Goal: Transaction & Acquisition: Register for event/course

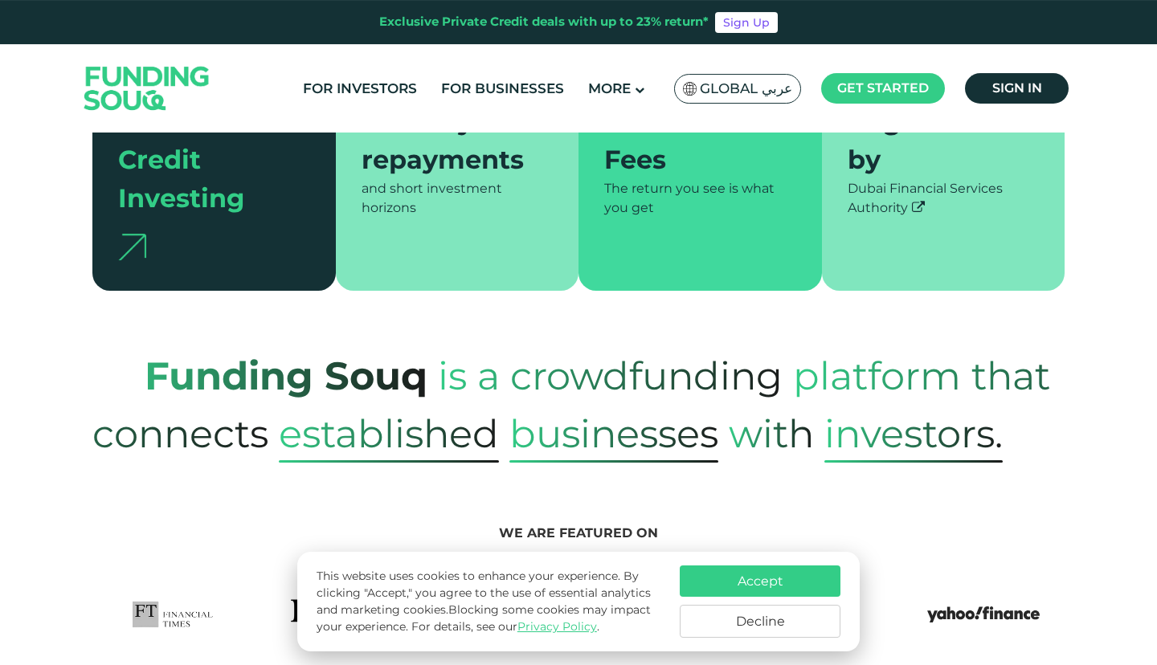
scroll to position [484, 0]
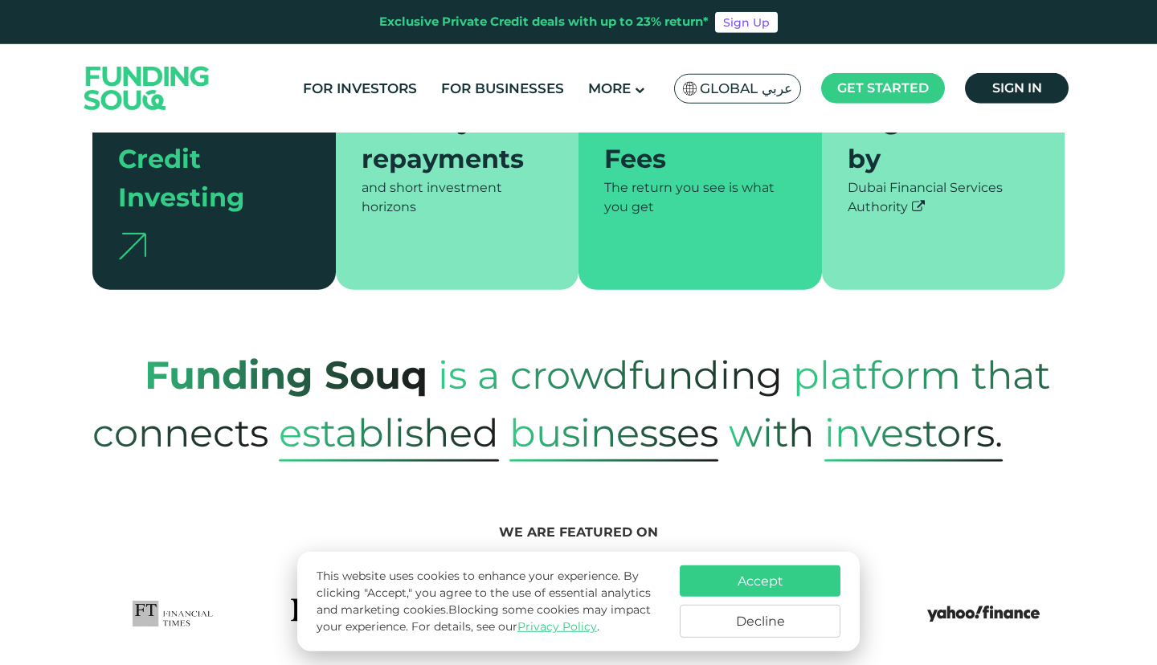
click at [771, 575] on button "Accept" at bounding box center [760, 580] width 161 height 31
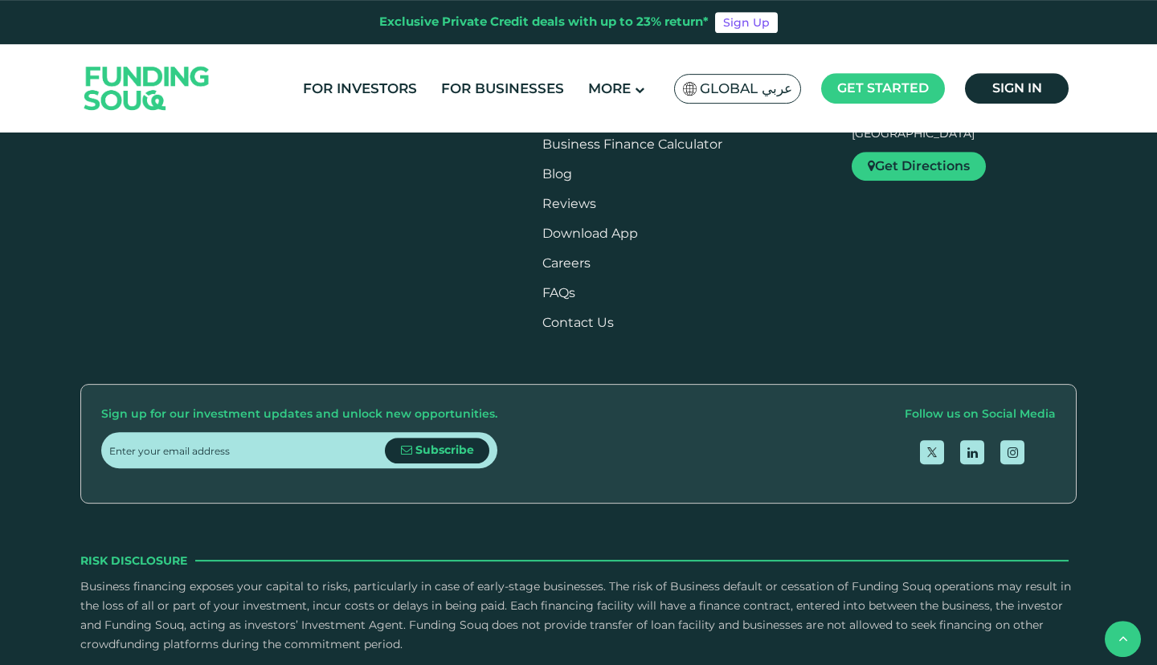
scroll to position [3034, 0]
type tc-range-slider "10000"
drag, startPoint x: 151, startPoint y: 385, endPoint x: 133, endPoint y: 387, distance: 17.8
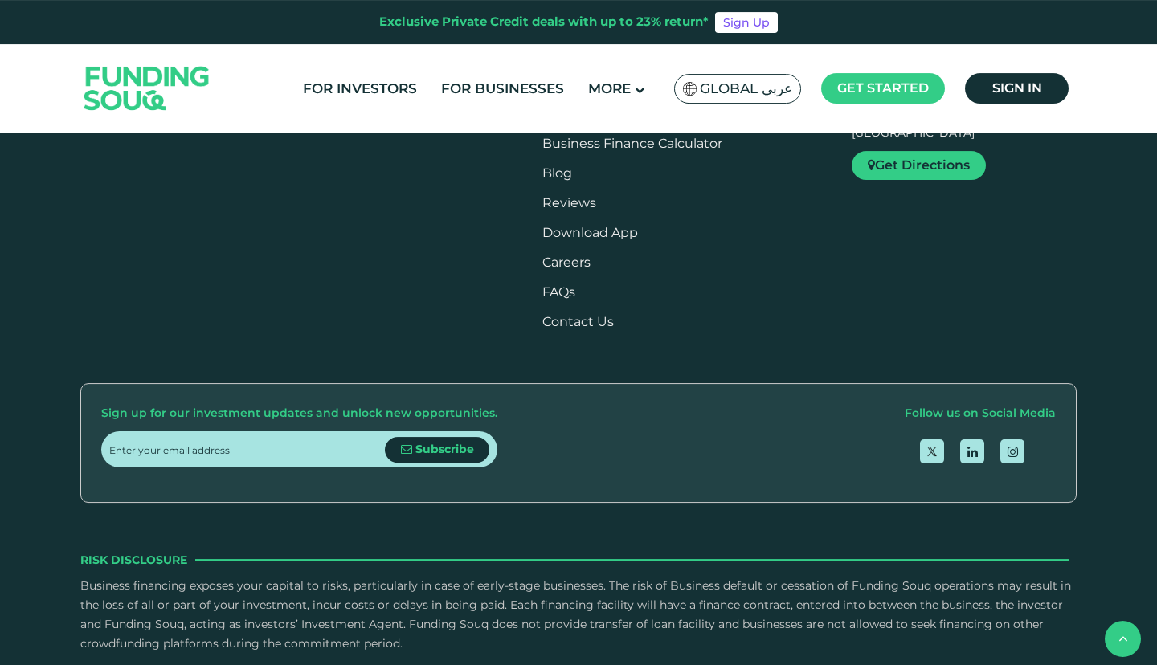
drag, startPoint x: 612, startPoint y: 375, endPoint x: 444, endPoint y: 376, distance: 167.9
type tc-range-slider "5"
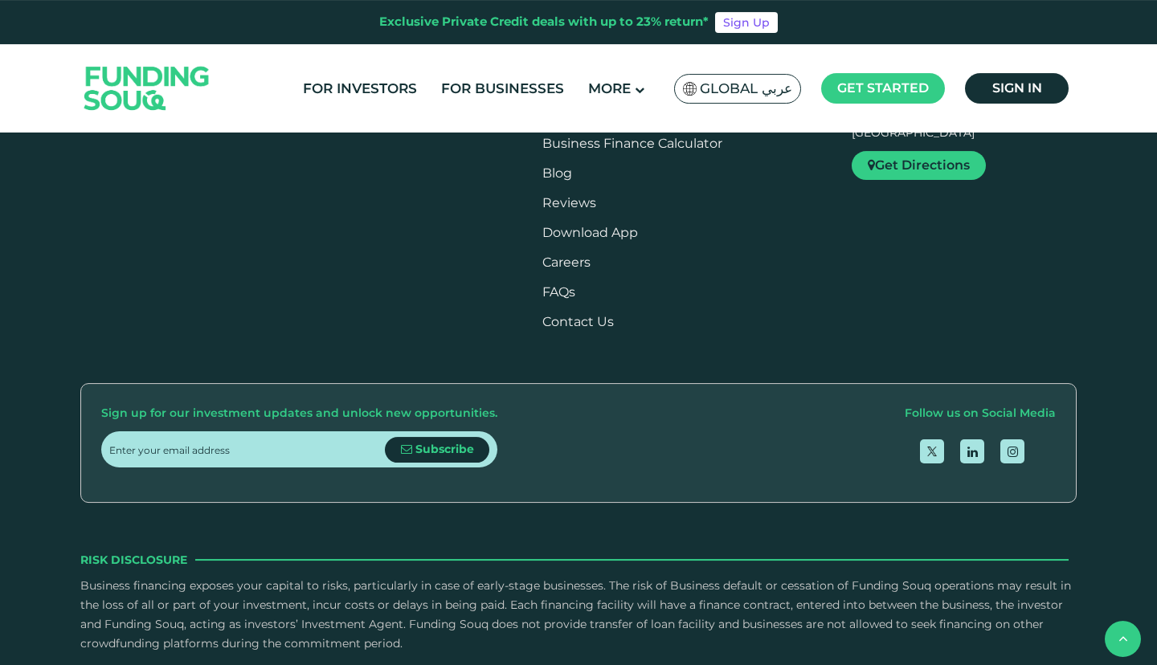
type tc-range-slider "500000"
drag, startPoint x: 135, startPoint y: 374, endPoint x: 256, endPoint y: 382, distance: 121.6
drag, startPoint x: 676, startPoint y: 382, endPoint x: 500, endPoint y: 381, distance: 175.1
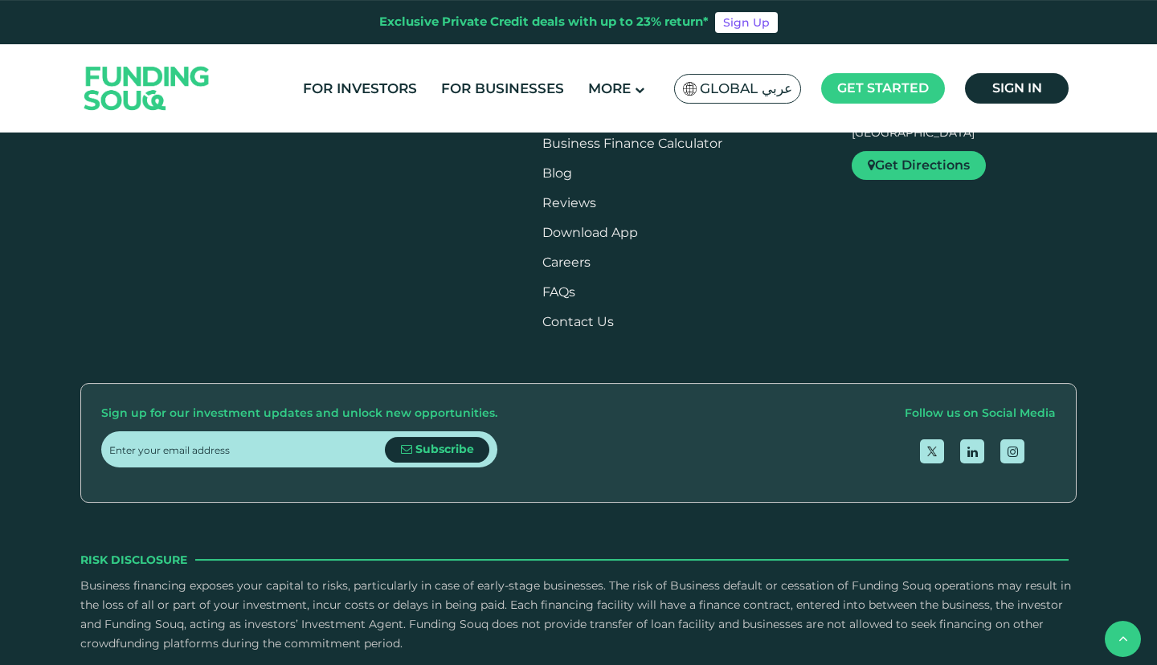
drag, startPoint x: 688, startPoint y: 375, endPoint x: 426, endPoint y: 371, distance: 261.9
type tc-range-slider "1"
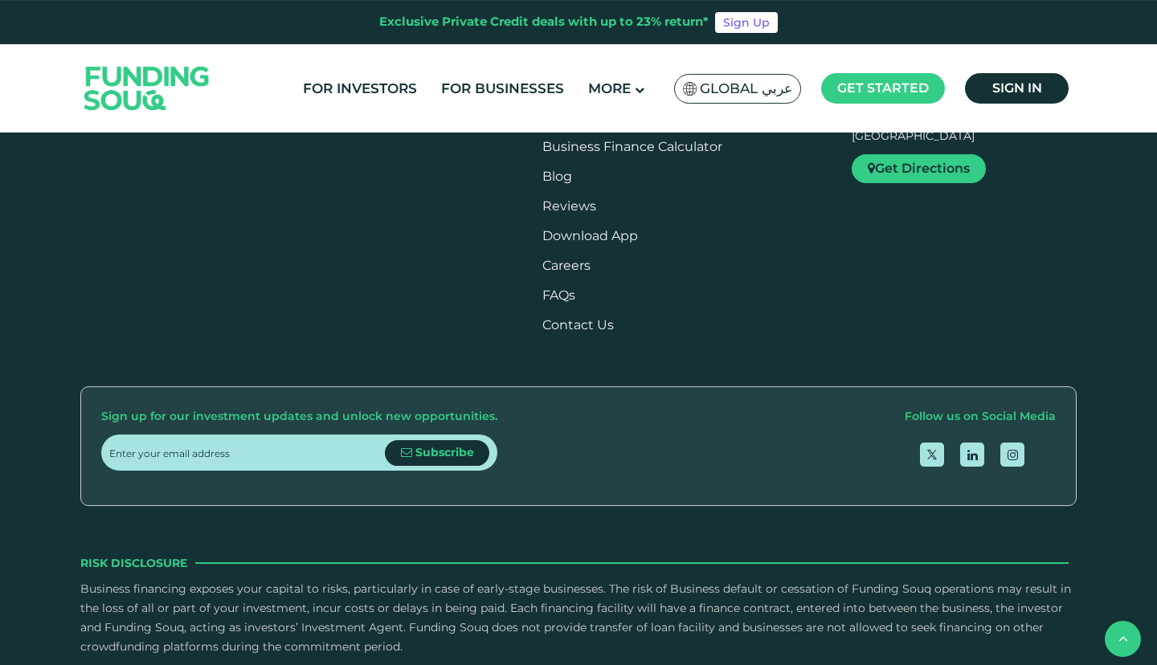
click at [873, 120] on span "Start investing" at bounding box center [882, 111] width 98 height 15
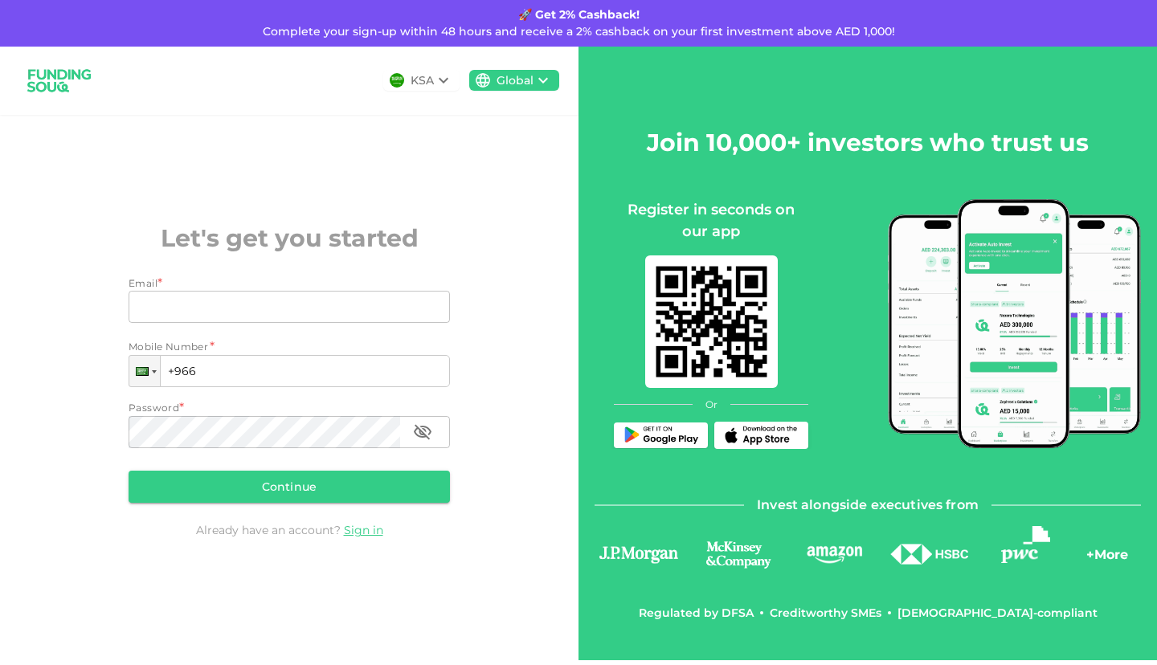
click at [440, 83] on icon at bounding box center [443, 80] width 19 height 19
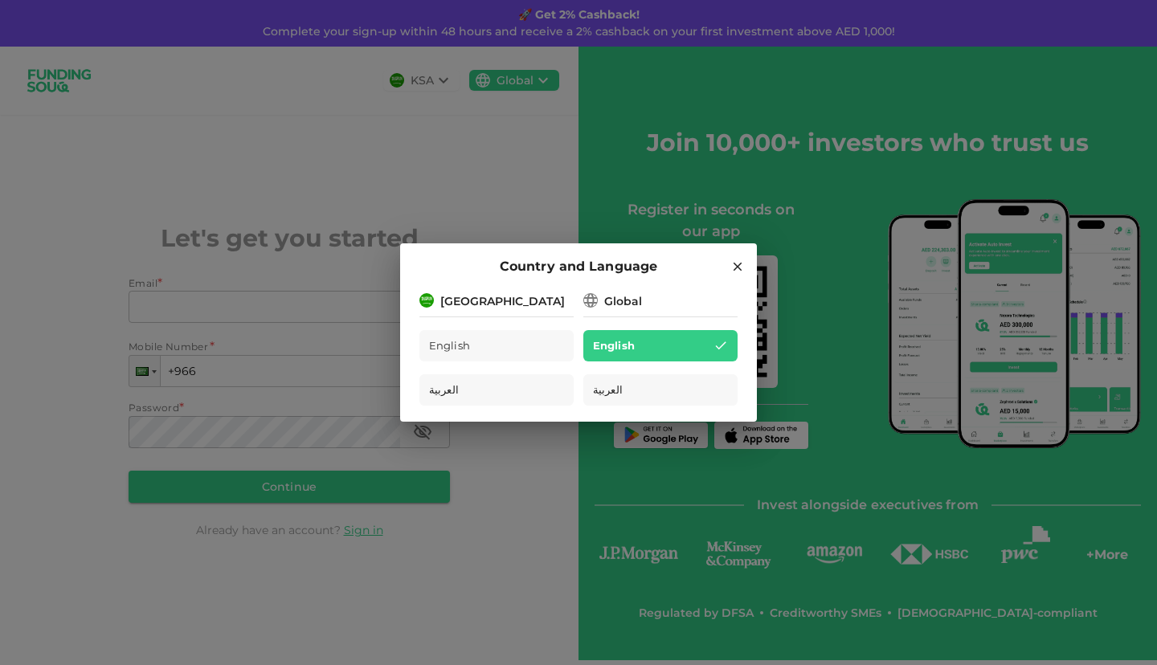
click at [634, 303] on div "Global" at bounding box center [623, 301] width 38 height 17
click at [590, 300] on icon at bounding box center [590, 300] width 19 height 19
click at [635, 338] on div "English" at bounding box center [660, 345] width 154 height 31
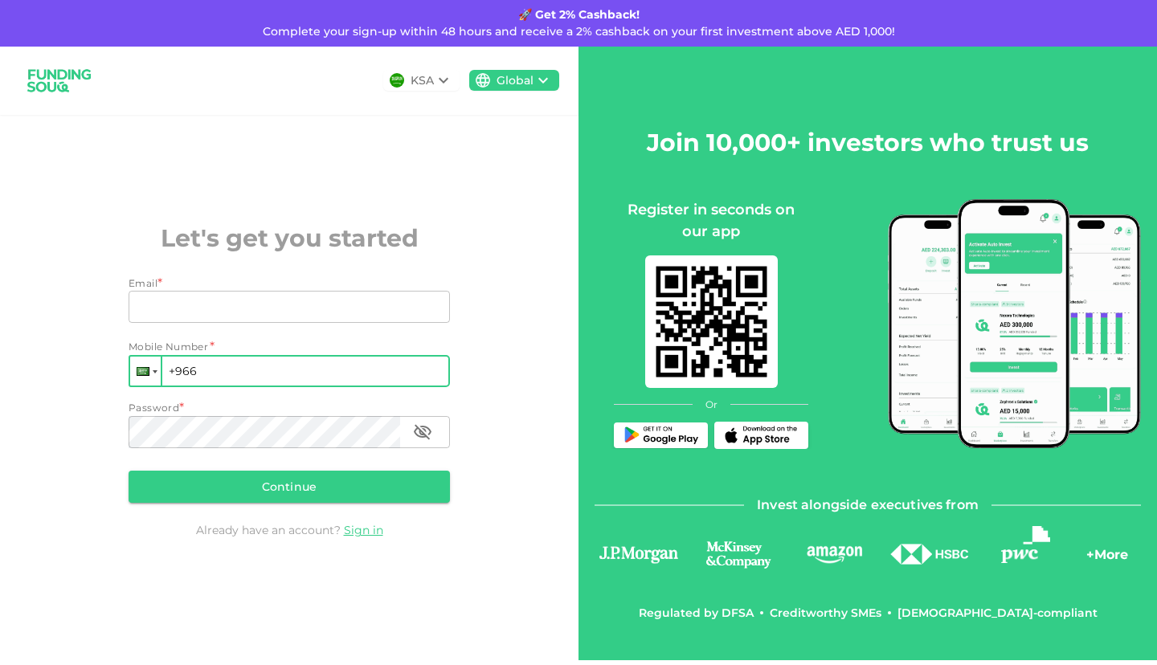
click at [150, 370] on div at bounding box center [145, 371] width 31 height 29
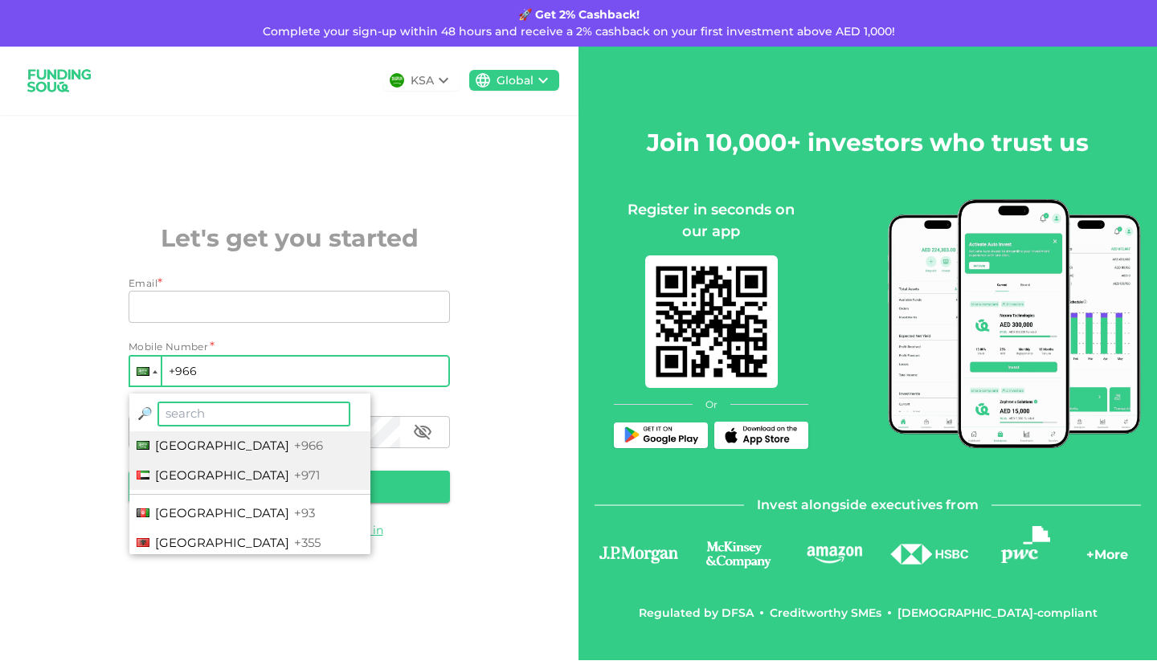
click at [161, 472] on span "United Arab Emirates" at bounding box center [222, 475] width 134 height 15
type input "+971"
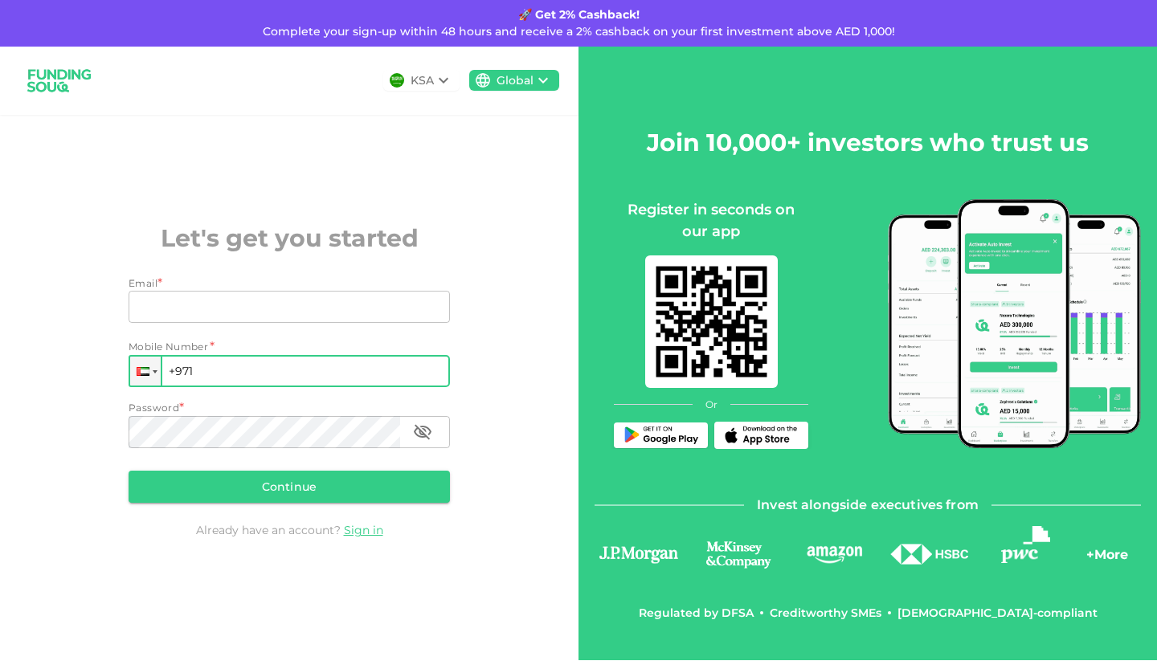
drag, startPoint x: 161, startPoint y: 472, endPoint x: 578, endPoint y: 486, distance: 416.3
click at [578, 486] on div "KSA Global Let's get you started Email * Email Email Mobile Number * Phone +971…" at bounding box center [289, 354] width 578 height 614
click at [698, 296] on img at bounding box center [711, 321] width 133 height 133
